Goal: Book appointment/travel/reservation

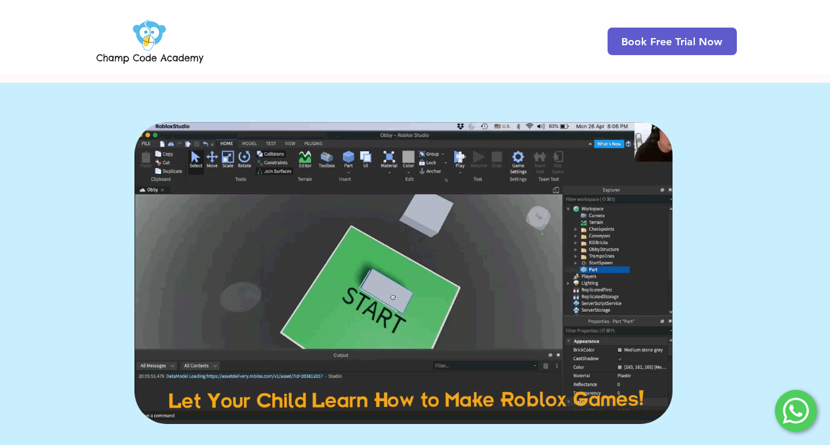
click at [551, 203] on img "main content" at bounding box center [404, 273] width 538 height 302
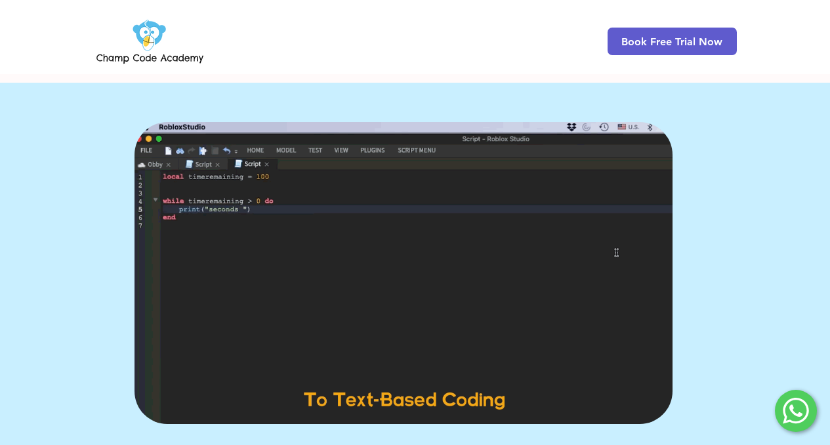
click at [524, 284] on img "main content" at bounding box center [404, 273] width 538 height 302
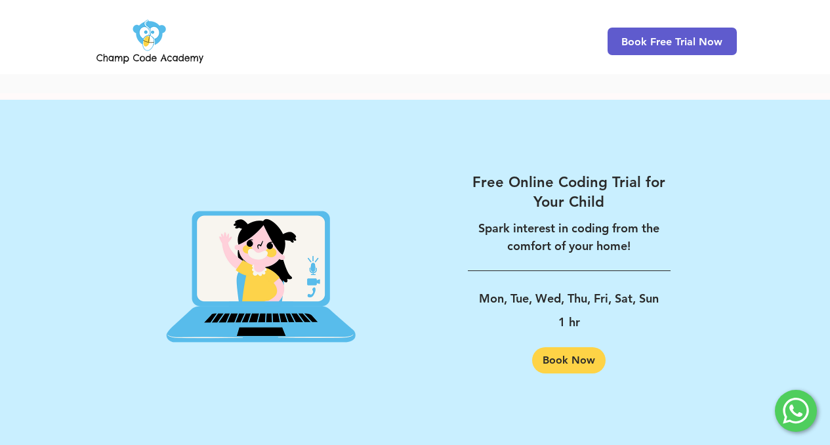
scroll to position [2142, 0]
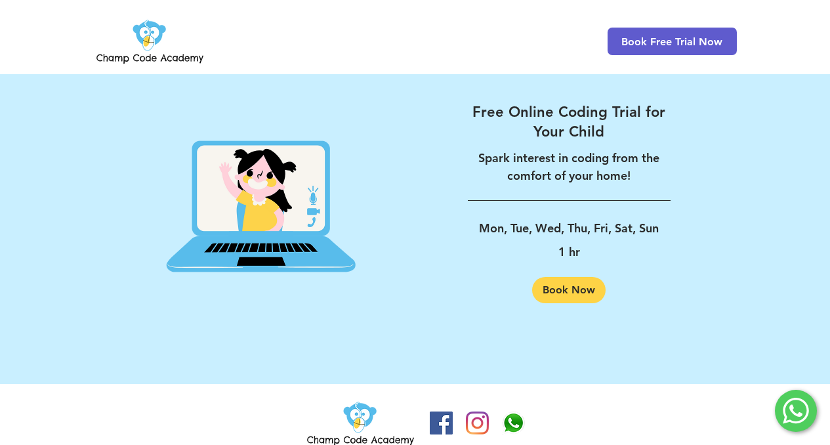
click at [792, 407] on icon at bounding box center [796, 411] width 13 height 12
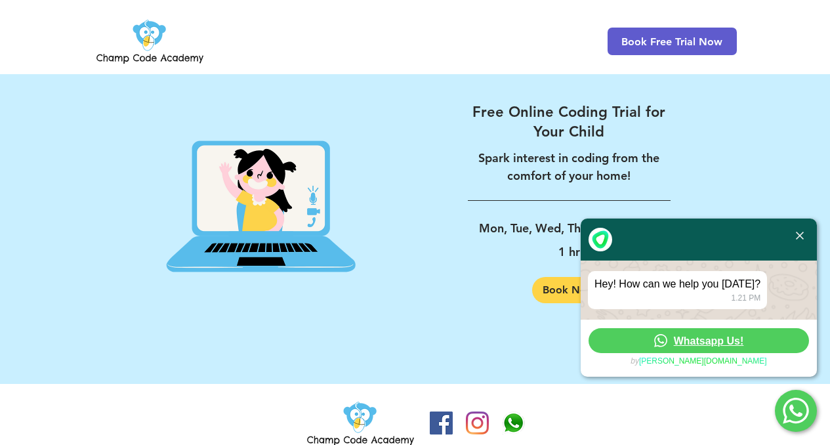
click at [801, 236] on img at bounding box center [800, 236] width 8 height 8
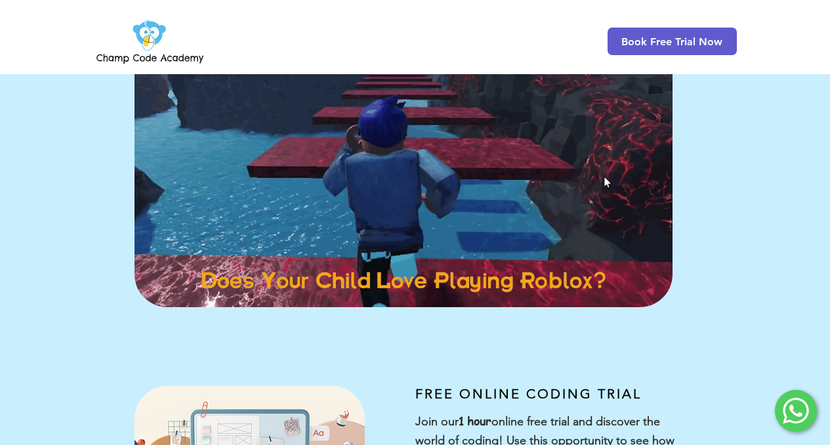
scroll to position [0, 0]
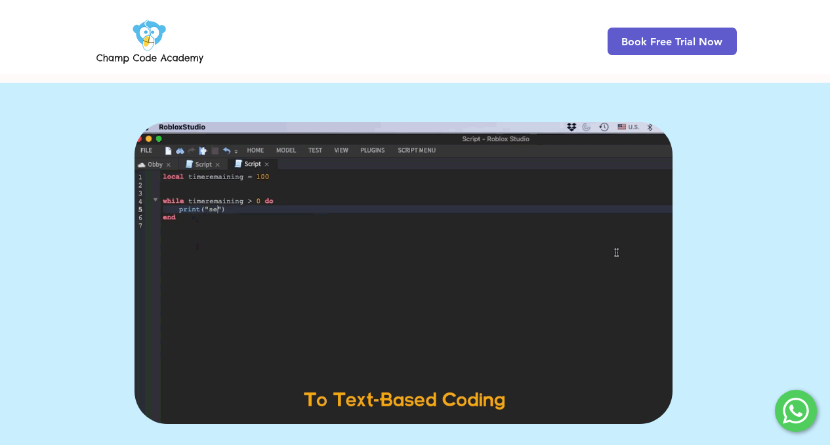
click at [146, 40] on img at bounding box center [150, 41] width 112 height 51
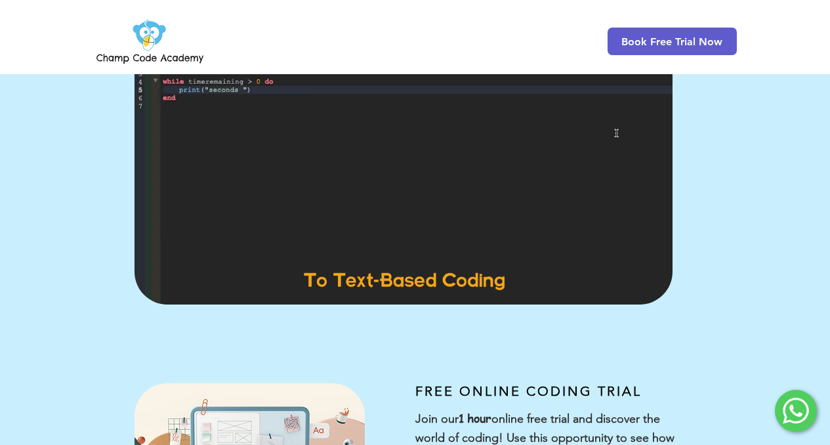
scroll to position [283, 0]
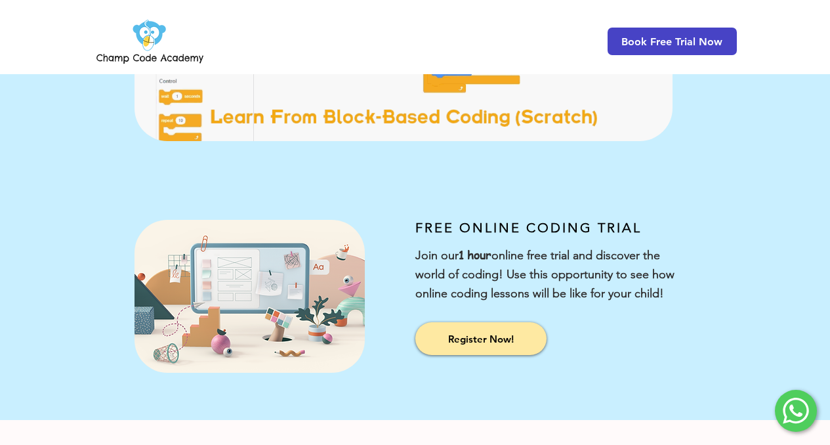
click at [639, 37] on span "Book Free Trial Now" at bounding box center [672, 41] width 101 height 12
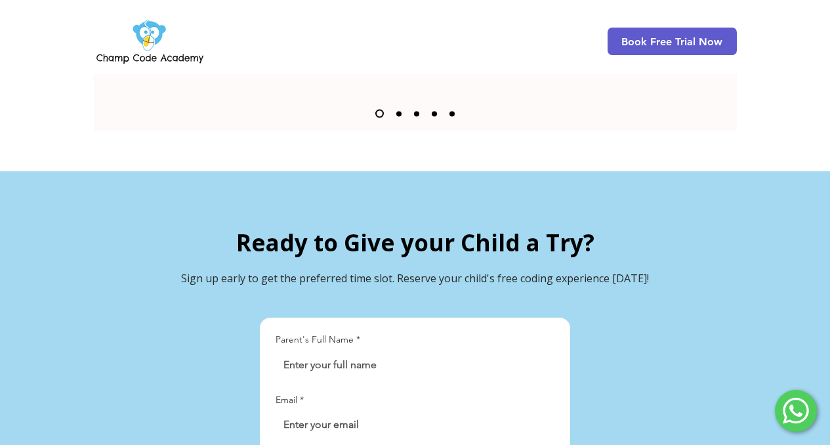
scroll to position [2459, 0]
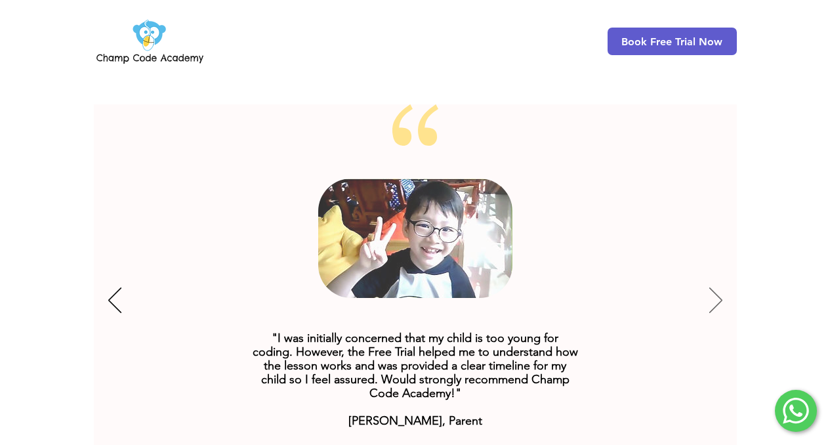
click at [712, 287] on icon "Next" at bounding box center [715, 300] width 13 height 26
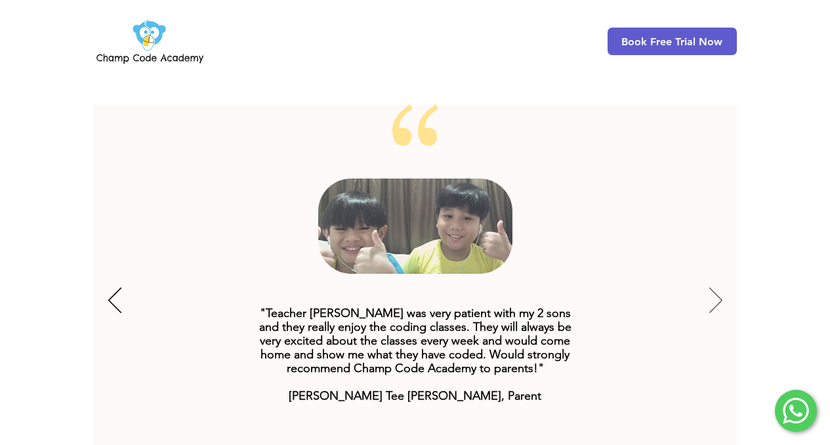
click at [712, 287] on icon "Next" at bounding box center [715, 300] width 13 height 26
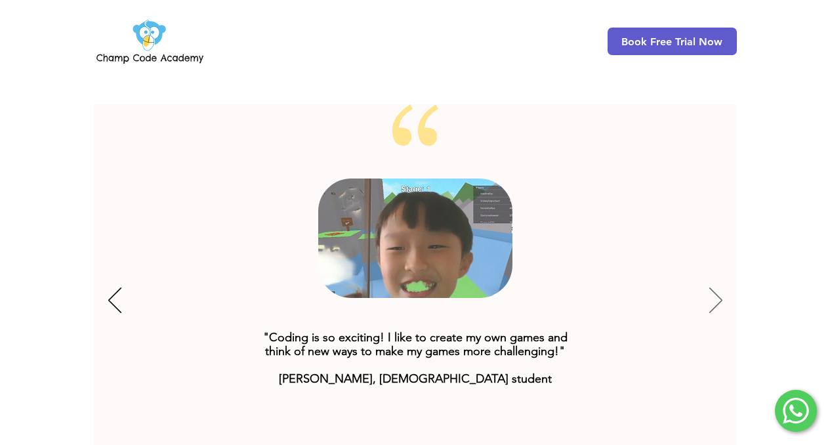
click at [712, 287] on icon "Next" at bounding box center [715, 300] width 13 height 26
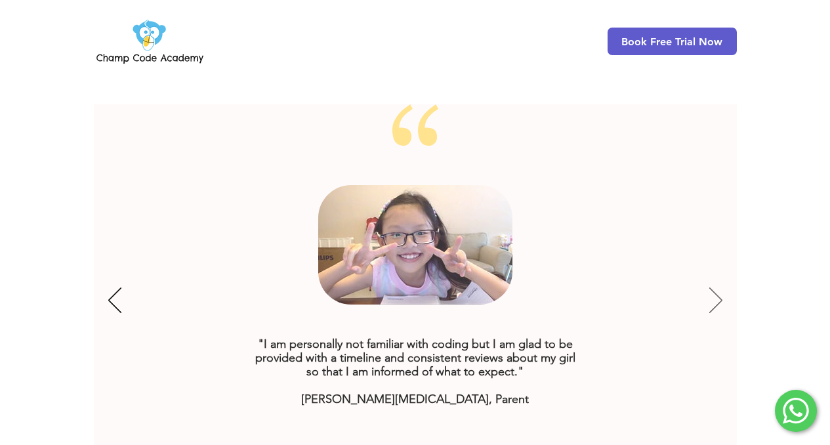
click at [712, 287] on icon "Next" at bounding box center [715, 300] width 13 height 26
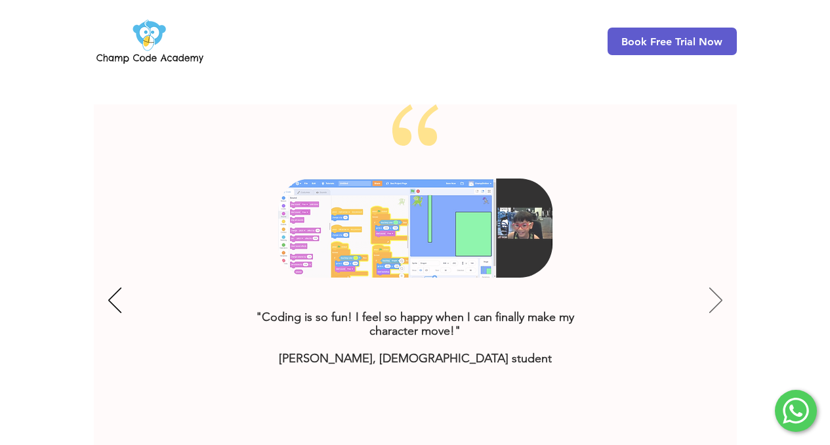
click at [712, 287] on icon "Next" at bounding box center [715, 300] width 13 height 26
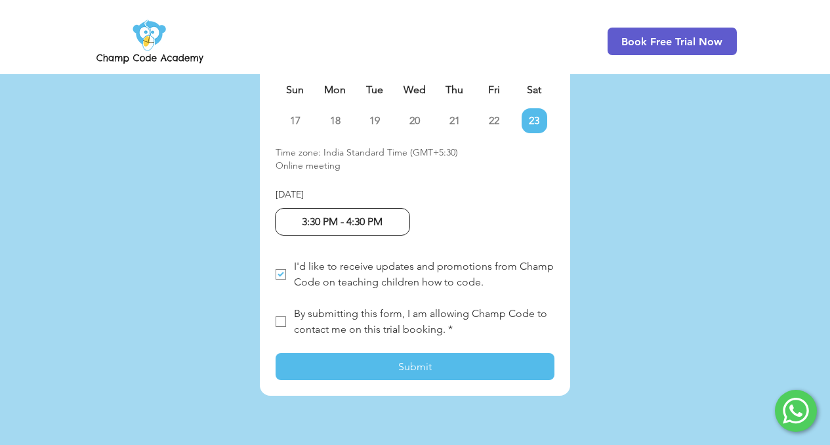
scroll to position [3735, 0]
